Goal: Transaction & Acquisition: Purchase product/service

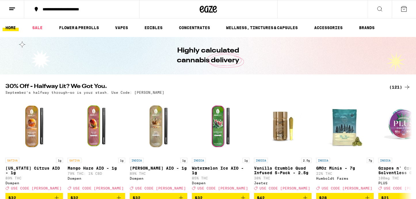
click at [396, 86] on div "(121)" at bounding box center [399, 86] width 21 height 7
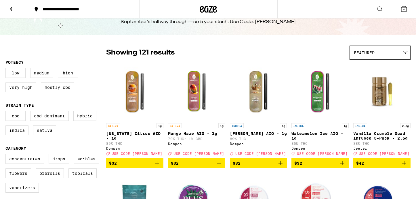
scroll to position [25, 0]
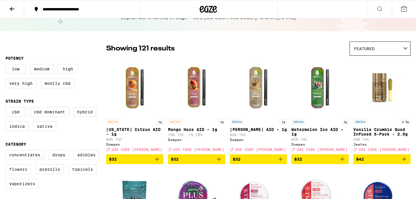
click at [19, 174] on label "Flowers" at bounding box center [18, 169] width 26 height 10
click at [7, 151] on input "Flowers" at bounding box center [7, 151] width 0 height 0
checkbox input "true"
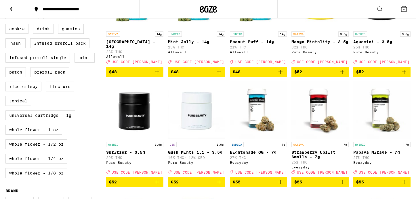
scroll to position [220, 0]
